Goal: Task Accomplishment & Management: Manage account settings

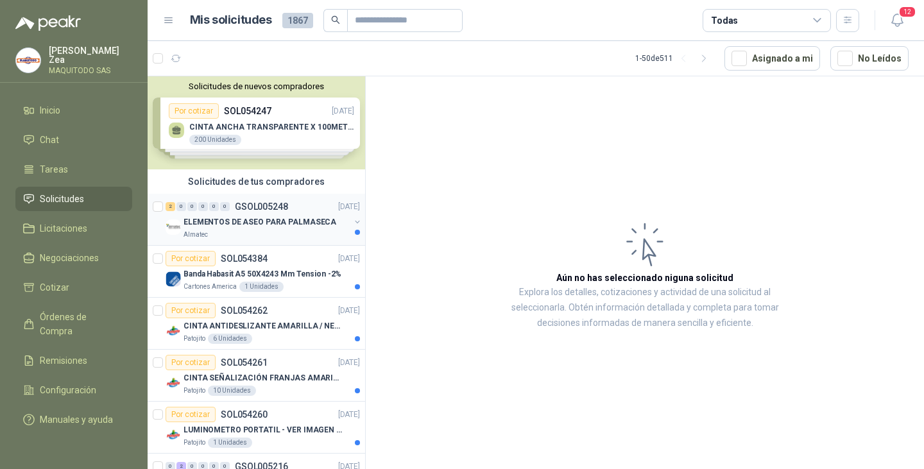
click at [244, 228] on p "ELEMENTOS DE ASEO PARA PALMASECA" at bounding box center [260, 222] width 153 height 12
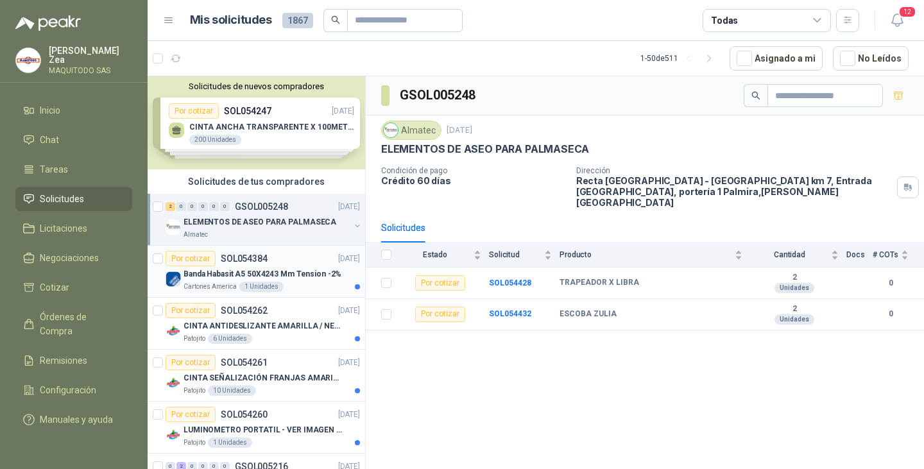
click at [216, 278] on p "Banda Habasit A5 50X4243 Mm Tension -2%" at bounding box center [263, 274] width 158 height 12
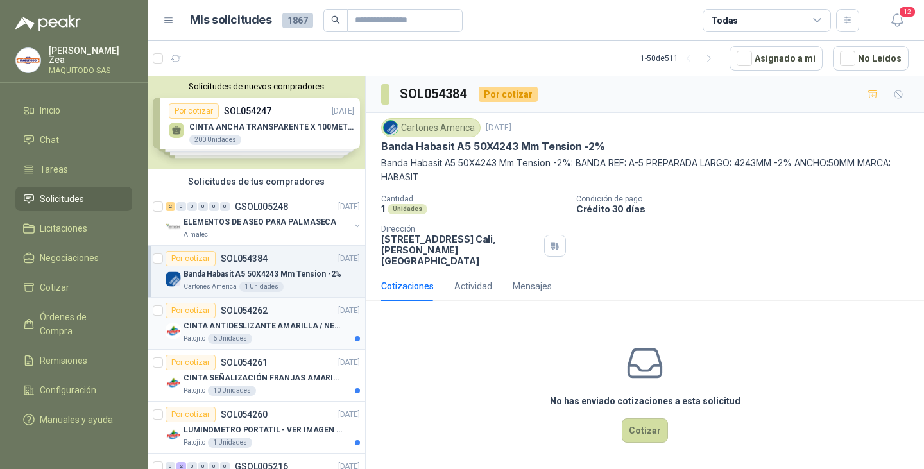
click at [210, 316] on div "Por cotizar" at bounding box center [191, 310] width 50 height 15
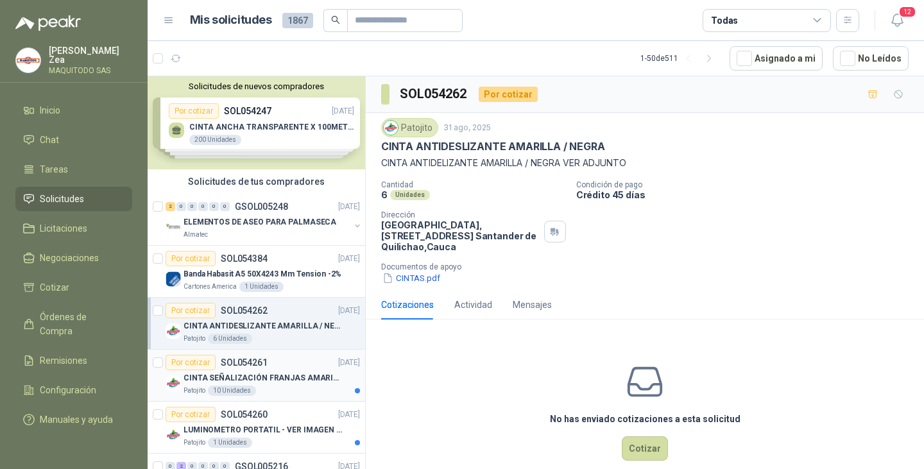
scroll to position [192, 0]
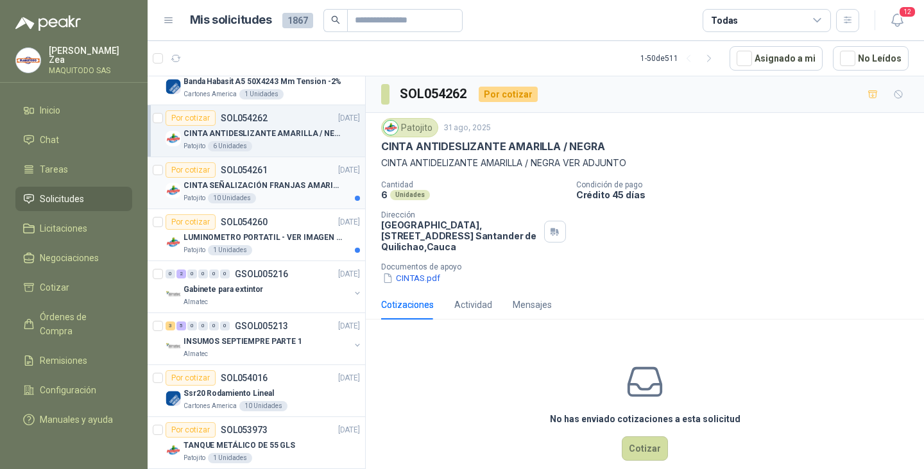
click at [257, 183] on p "CINTA SEÑALIZACIÓN FRANJAS AMARILLAS NEGRA" at bounding box center [264, 186] width 160 height 12
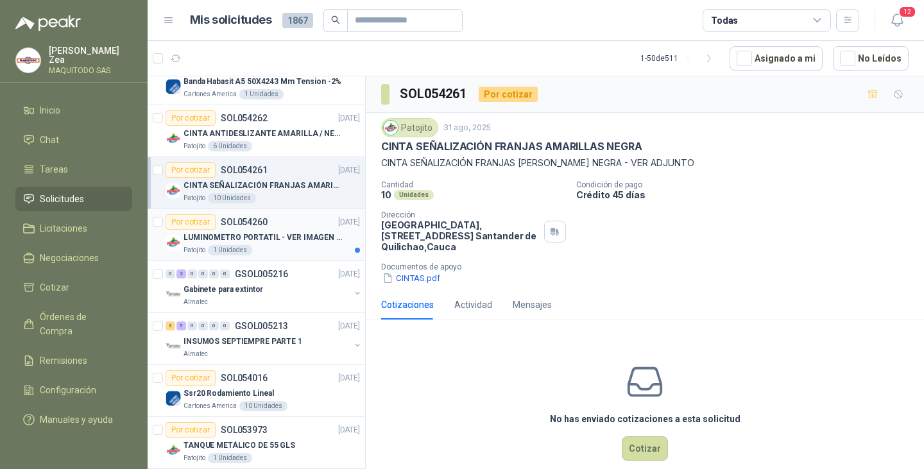
click at [251, 233] on p "LUMINOMETRO PORTATIL - VER IMAGEN ADJUNTA" at bounding box center [264, 238] width 160 height 12
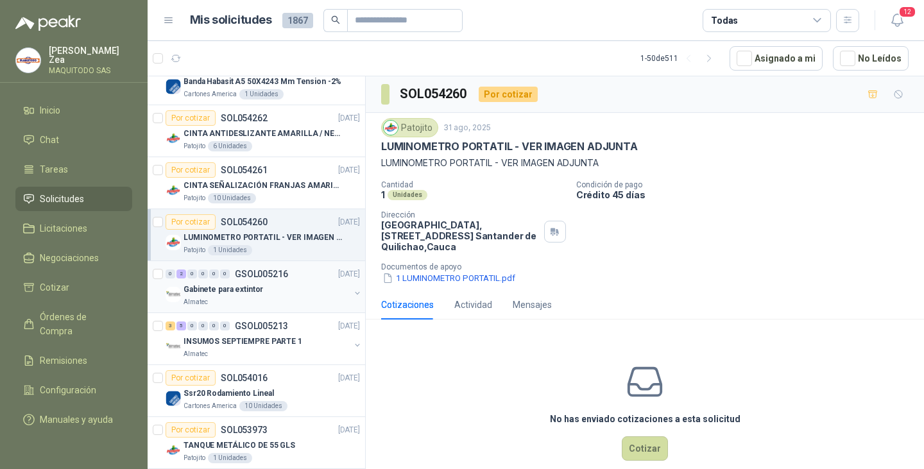
click at [277, 294] on div "Gabinete para extintor" at bounding box center [267, 289] width 166 height 15
